Goal: Transaction & Acquisition: Purchase product/service

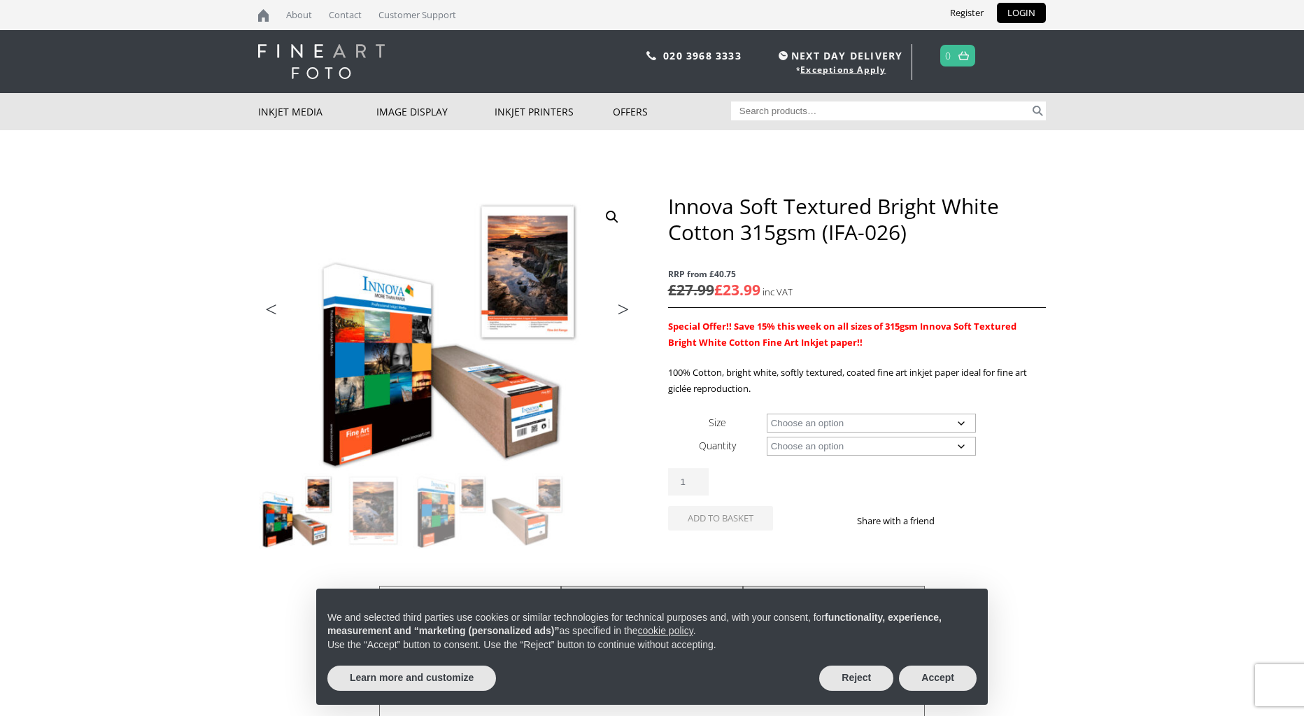
click at [960, 423] on select "Choose an option A4 Sheet A3 Sheet A3+ Sheet A2 Sheet 17" Wide Roll 24" Wide Ro…" at bounding box center [872, 423] width 210 height 19
click at [961, 421] on select "Choose an option A4 Sheet A3 Sheet A3+ Sheet A2 Sheet 17" Wide Roll 24" Wide Ro…" at bounding box center [872, 423] width 210 height 19
click at [767, 414] on select "Choose an option A4 Sheet A3 Sheet A3+ Sheet A2 Sheet 17" Wide Roll 24" Wide Ro…" at bounding box center [872, 423] width 210 height 19
select select "24-wide-roll"
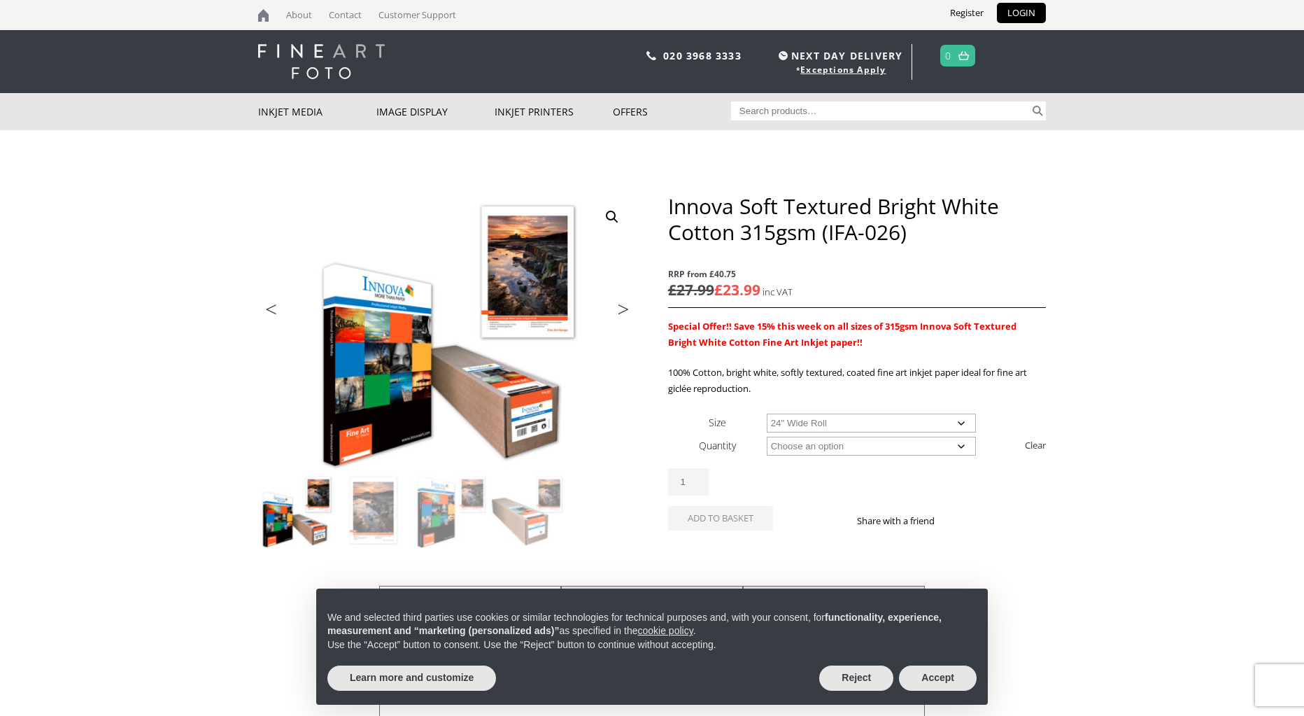
click at [966, 443] on select "Choose an option 15m" at bounding box center [872, 446] width 210 height 19
select select "15m"
click at [767, 437] on select "Choose an option 15m" at bounding box center [872, 446] width 210 height 19
select select "24-wide-roll"
